Goal: Task Accomplishment & Management: Manage account settings

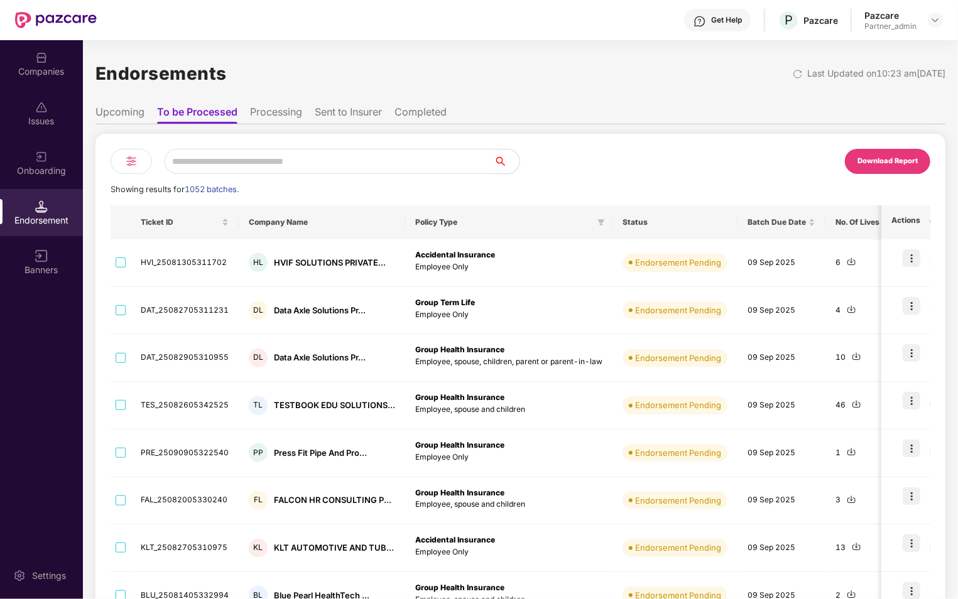
click at [41, 67] on div "Companies" at bounding box center [41, 71] width 83 height 13
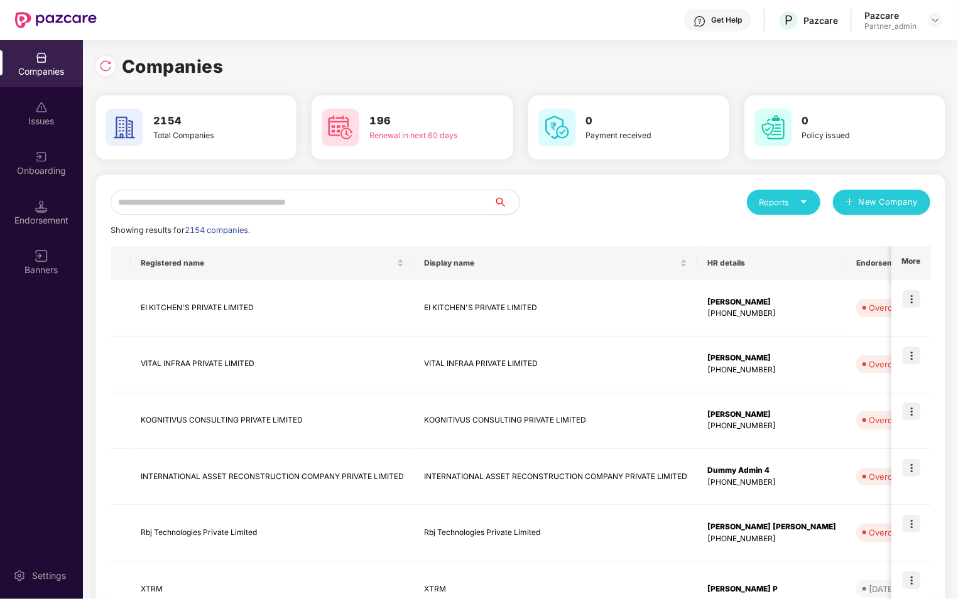
click at [202, 201] on input "text" at bounding box center [303, 202] width 384 height 25
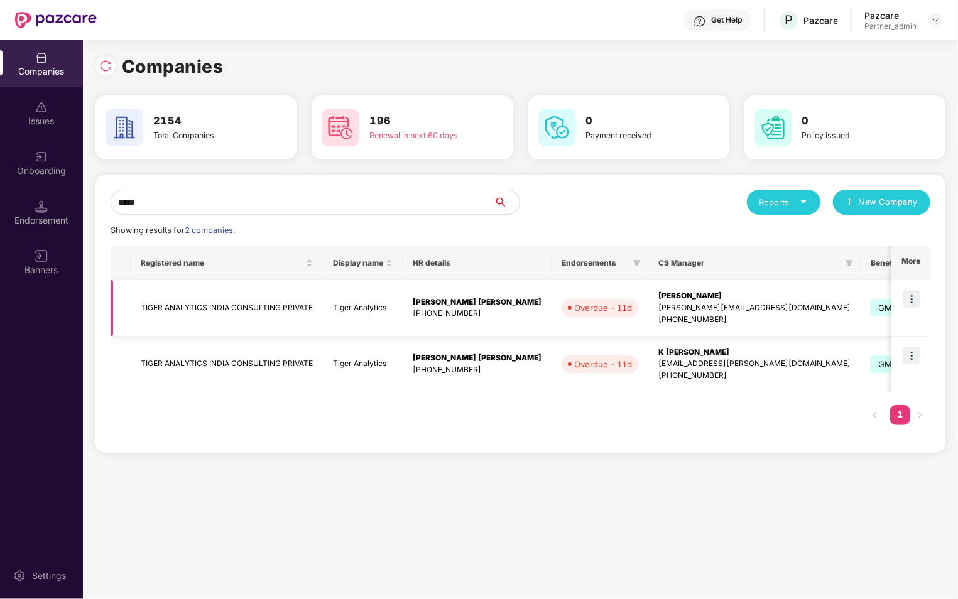
type input "*****"
click at [917, 298] on img at bounding box center [912, 299] width 18 height 18
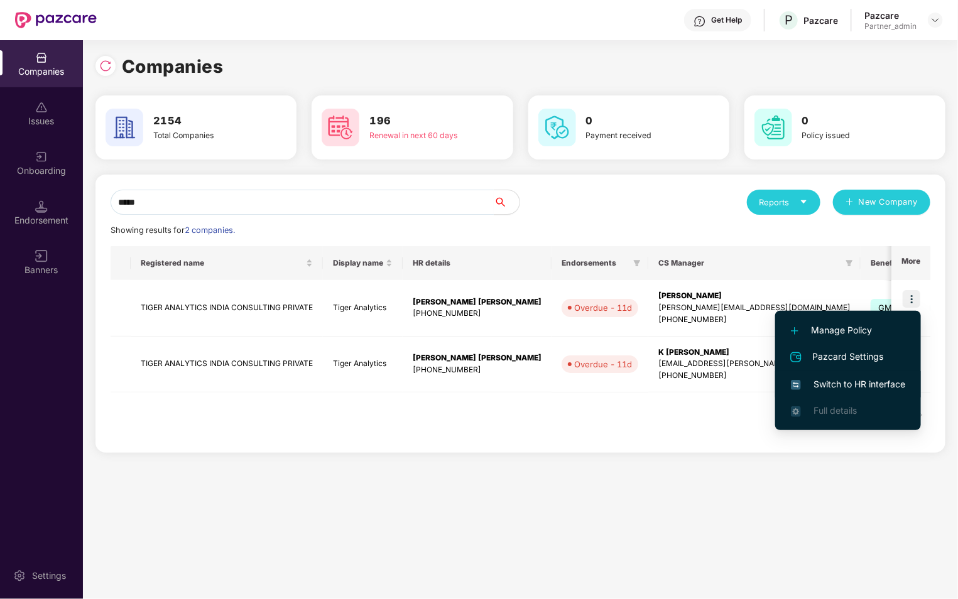
click at [859, 380] on span "Switch to HR interface" at bounding box center [848, 385] width 114 height 14
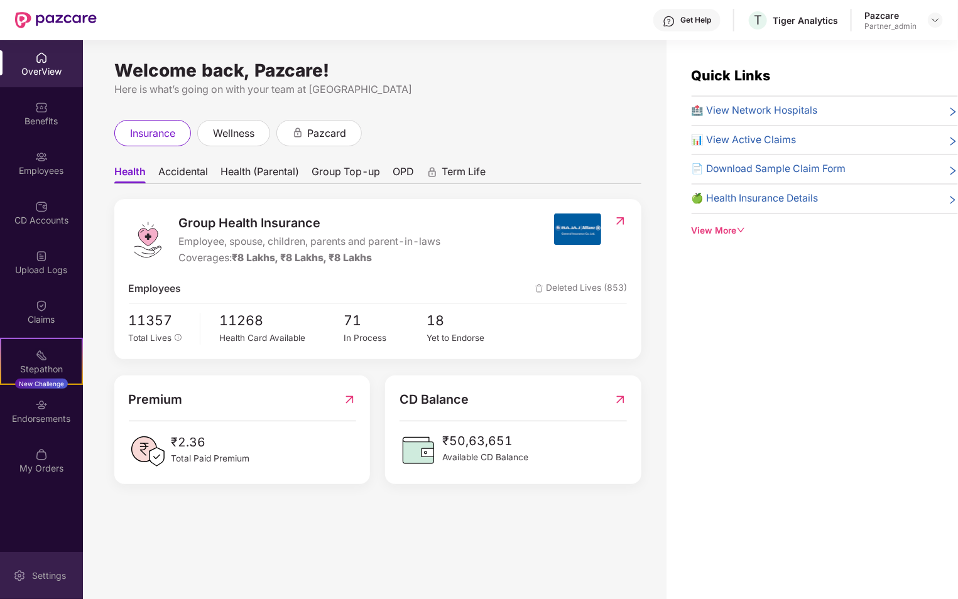
click at [34, 572] on div "Settings" at bounding box center [48, 576] width 41 height 13
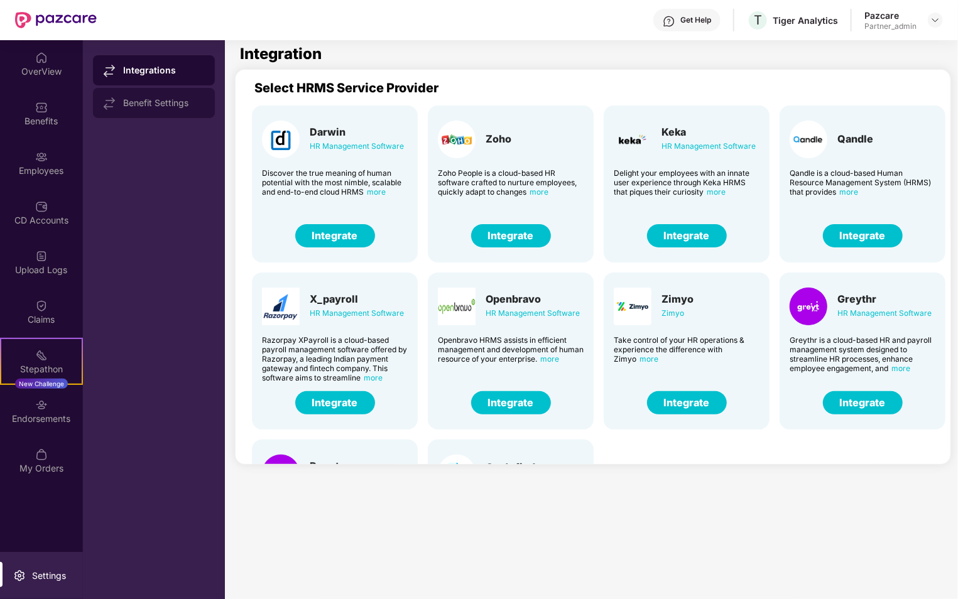
click at [180, 95] on div "Benefit Settings" at bounding box center [154, 103] width 122 height 30
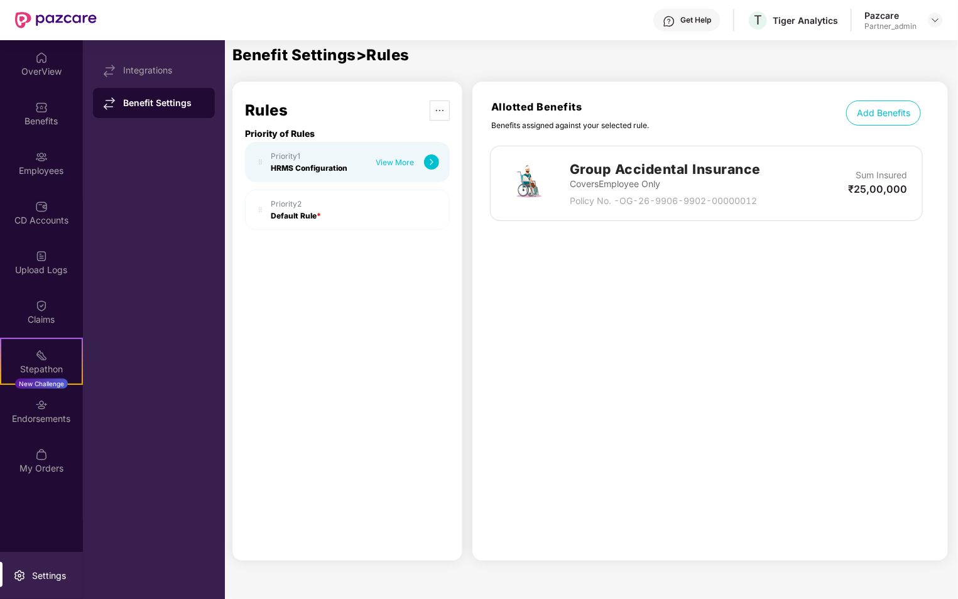
click at [338, 210] on div "Priority 2 Default Rule *" at bounding box center [355, 209] width 168 height 21
